Goal: Information Seeking & Learning: Learn about a topic

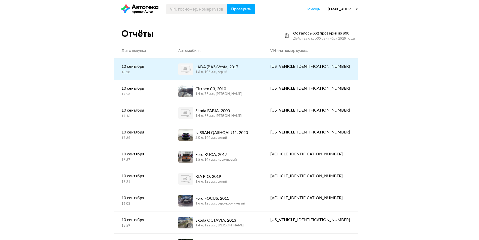
click at [255, 72] on div "LADA (ВАЗ) Vesta, 2017 1.6 л, 106 л.c., серый" at bounding box center [216, 69] width 77 height 12
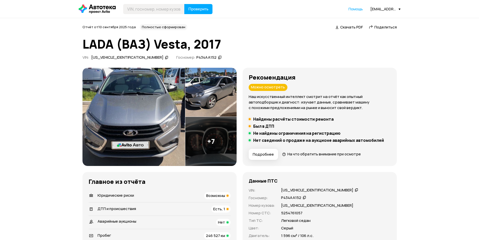
click at [264, 127] on h5 "Был в ДТП" at bounding box center [263, 125] width 21 height 5
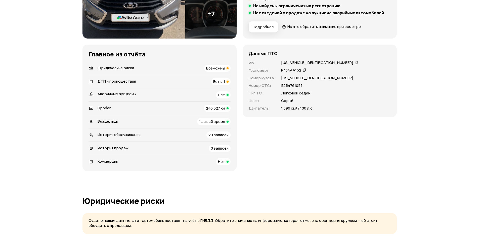
scroll to position [151, 0]
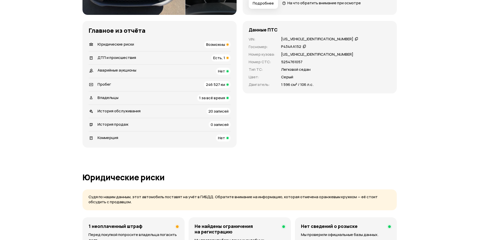
click at [129, 58] on span "ДТП и происшествия" at bounding box center [117, 57] width 38 height 5
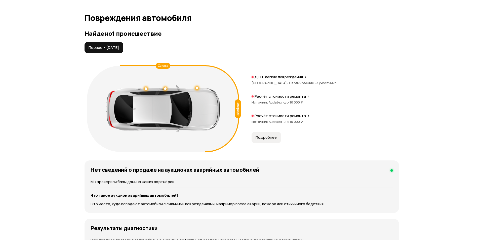
scroll to position [521, 0]
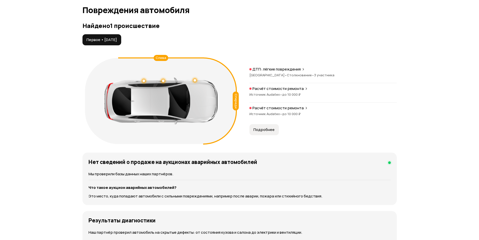
click at [286, 67] on p "ДТП: лёгкие повреждения" at bounding box center [276, 69] width 48 height 5
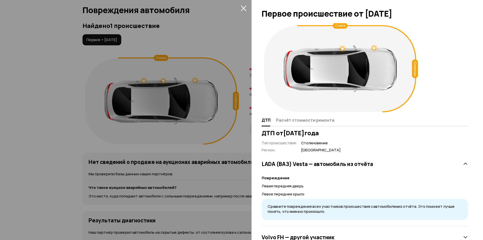
click at [238, 107] on div at bounding box center [241, 120] width 483 height 240
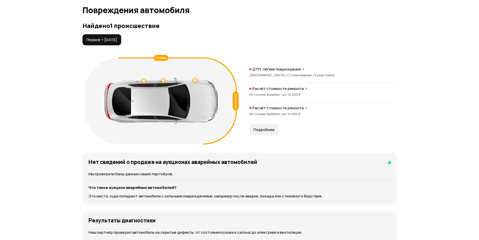
click at [264, 105] on p "Расчёт стоимости ремонта" at bounding box center [277, 107] width 51 height 5
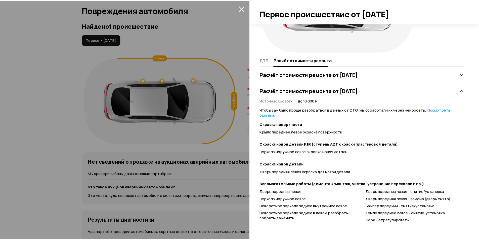
scroll to position [66, 0]
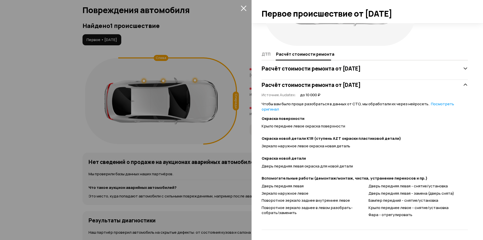
click at [23, 117] on div at bounding box center [241, 120] width 483 height 240
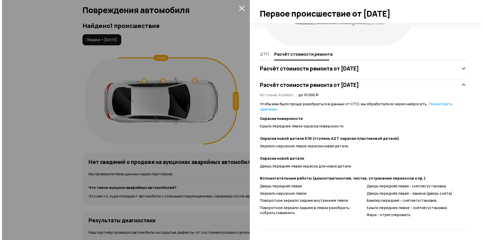
scroll to position [41, 0]
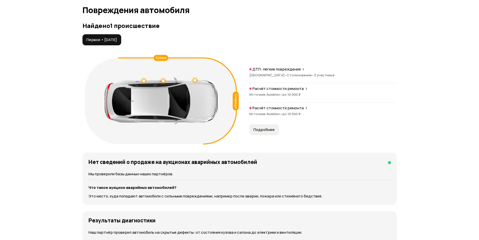
click at [280, 105] on p "Расчёт стоимости ремонта" at bounding box center [277, 107] width 51 height 5
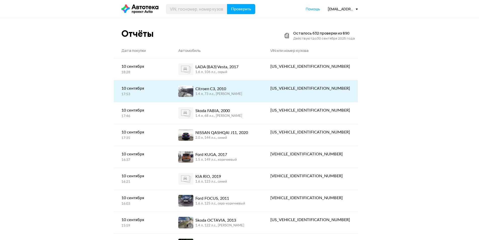
click at [255, 93] on div "Citroen C3, 2010 1.4 л, 73 л.c., черный" at bounding box center [216, 91] width 77 height 12
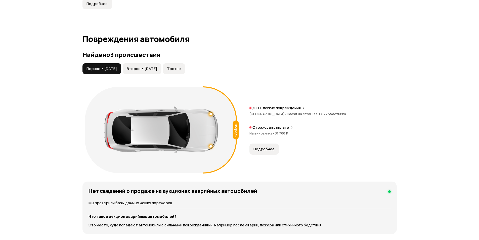
scroll to position [478, 0]
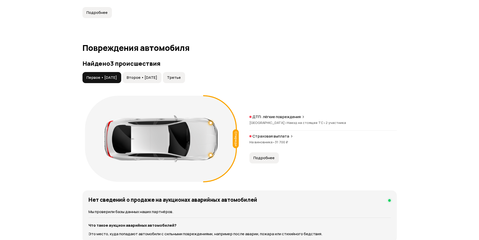
click at [159, 75] on button "Второе • 09 май 2021" at bounding box center [142, 77] width 39 height 11
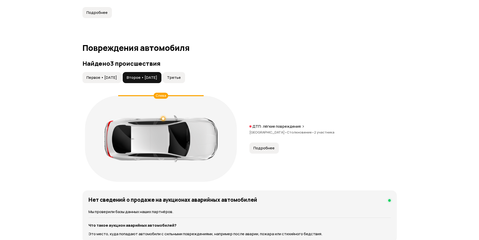
click at [115, 73] on button "Первое • 13 мар 2018" at bounding box center [101, 77] width 39 height 11
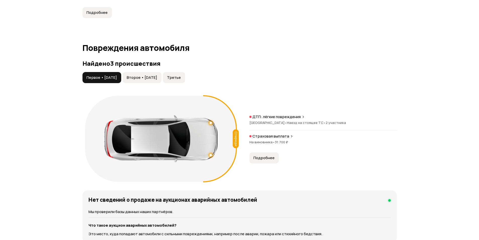
click at [185, 81] on button "Третье" at bounding box center [174, 77] width 22 height 11
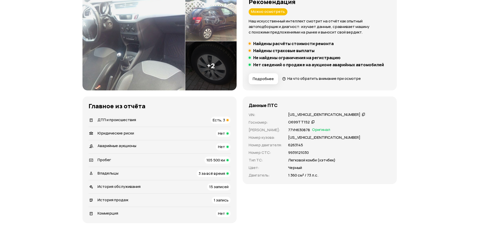
scroll to position [0, 0]
